Goal: Information Seeking & Learning: Learn about a topic

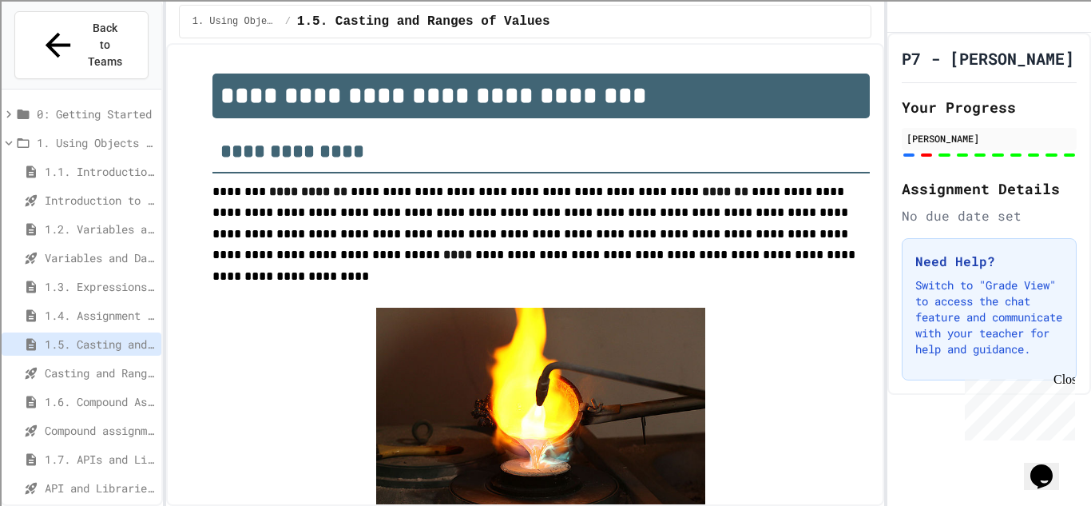
click at [83, 160] on div "1.1. Introduction to Algorithms, Programming, and Compilers" at bounding box center [82, 171] width 160 height 23
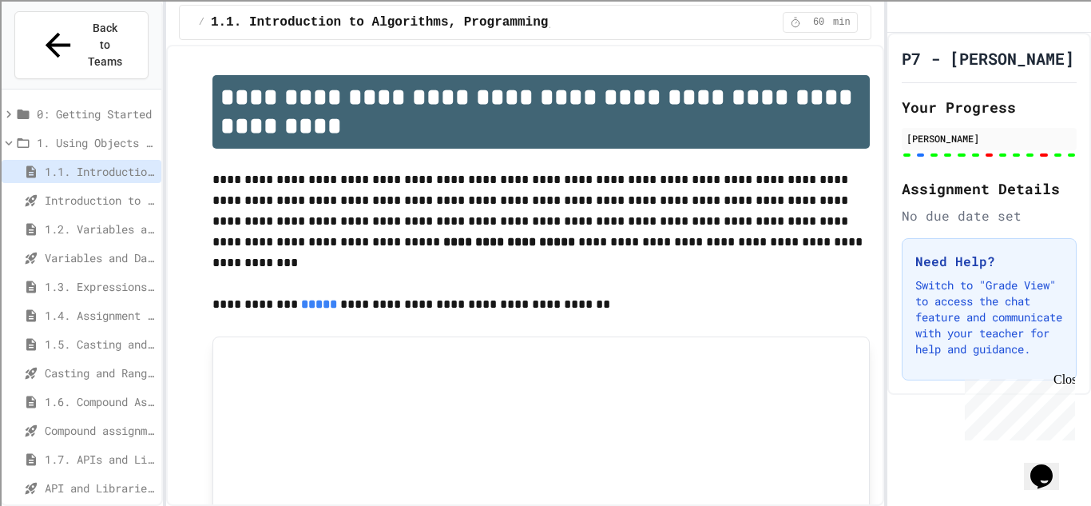
click at [59, 220] on span "1.2. Variables and Data Types" at bounding box center [100, 228] width 110 height 17
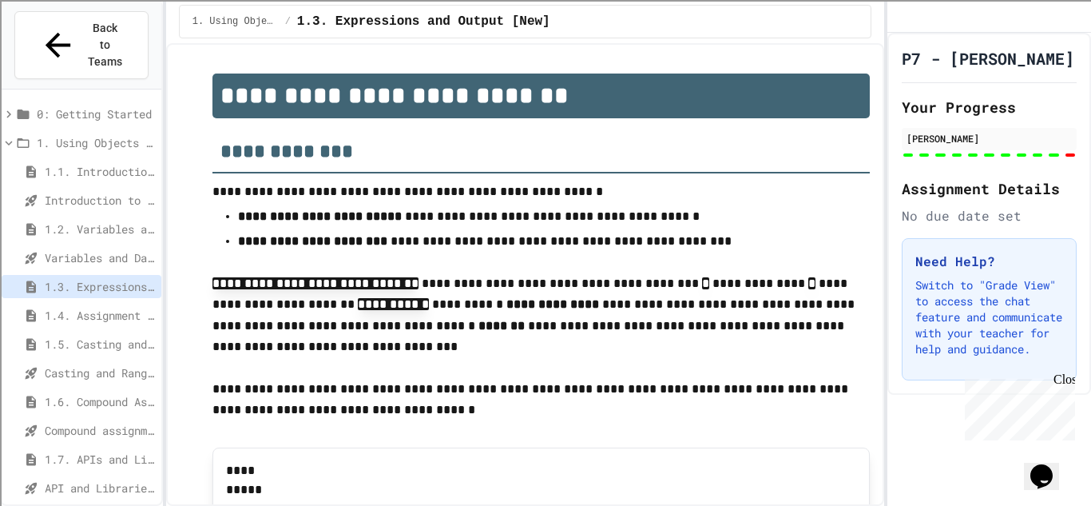
click at [69, 307] on span "1.4. Assignment and Input" at bounding box center [100, 315] width 110 height 17
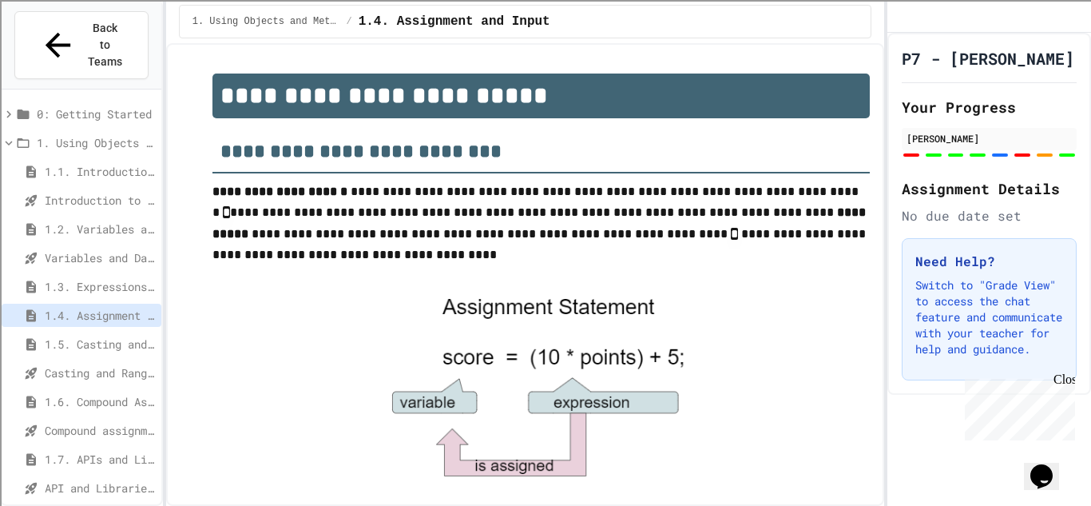
scroll to position [1043, 0]
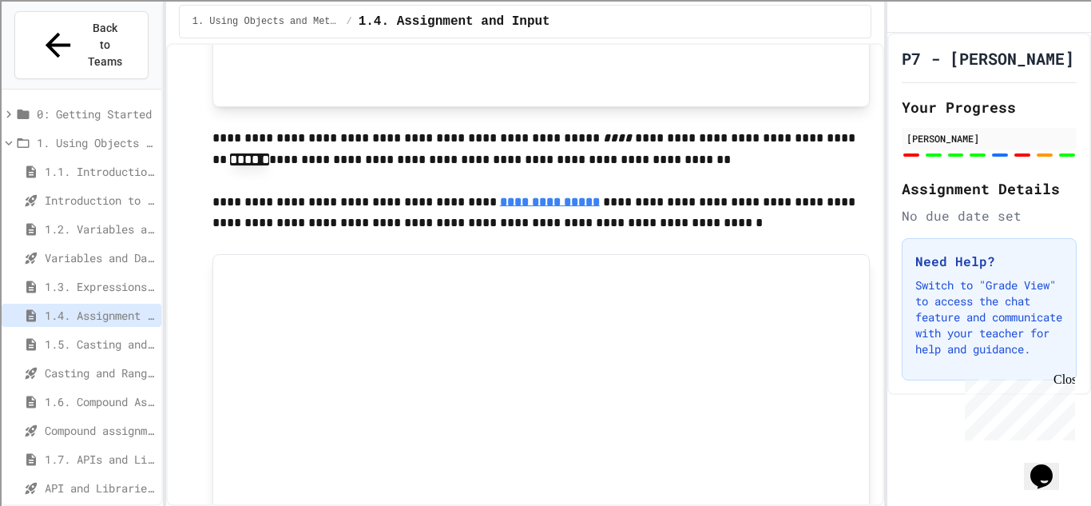
click at [75, 335] on span "1.5. Casting and Ranges of Values" at bounding box center [100, 343] width 110 height 17
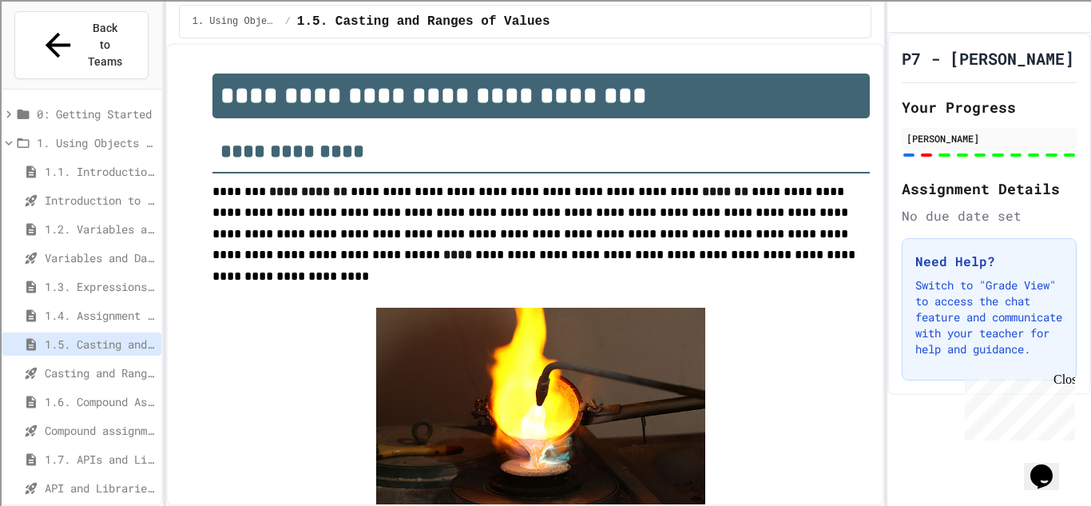
click at [74, 393] on span "1.6. Compound Assignment Operators" at bounding box center [100, 401] width 110 height 17
